Goal: Navigation & Orientation: Find specific page/section

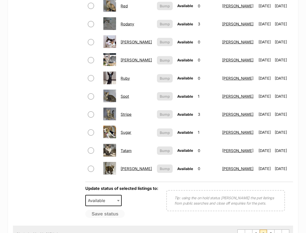
scroll to position [330, 0]
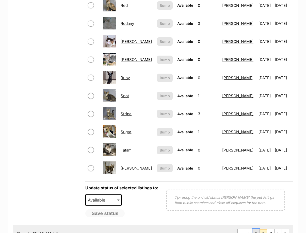
click at [255, 230] on link "1" at bounding box center [256, 234] width 7 height 8
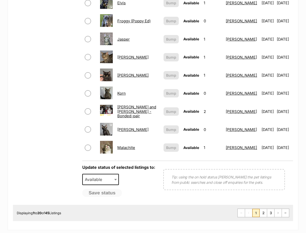
scroll to position [356, 0]
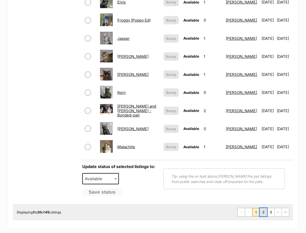
click at [263, 208] on link "2" at bounding box center [263, 212] width 7 height 8
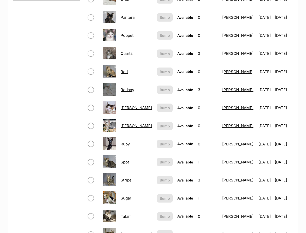
scroll to position [407, 0]
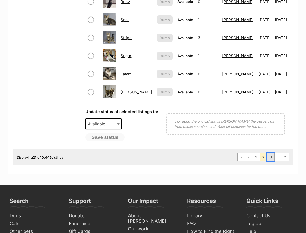
click at [269, 153] on link "3" at bounding box center [270, 157] width 7 height 8
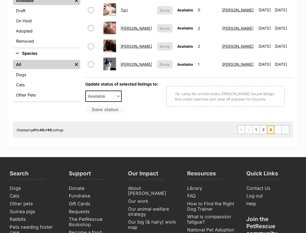
scroll to position [25, 0]
